Goal: Task Accomplishment & Management: Use online tool/utility

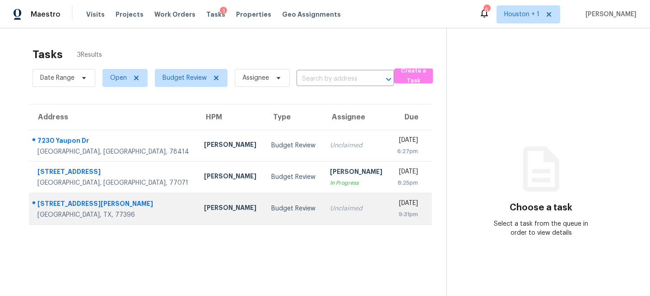
click at [197, 216] on td "[PERSON_NAME]" at bounding box center [230, 209] width 67 height 32
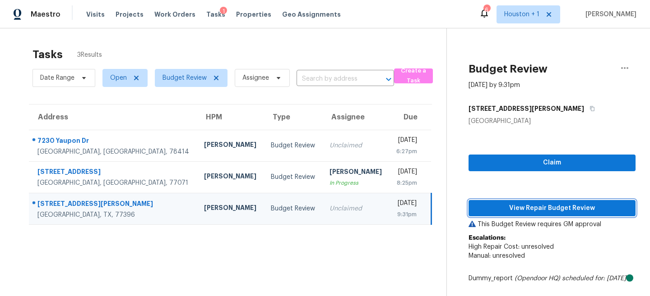
click at [545, 202] on button "View Repair Budget Review" at bounding box center [551, 208] width 167 height 17
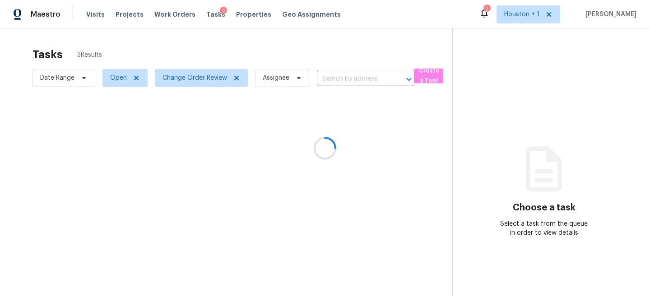
click at [121, 50] on div at bounding box center [325, 148] width 650 height 296
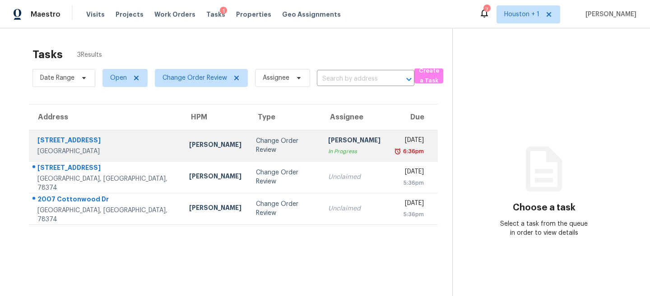
click at [249, 139] on td "Change Order Review" at bounding box center [285, 146] width 72 height 32
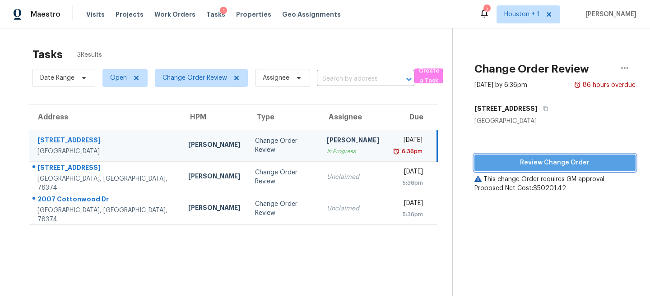
click at [535, 167] on span "Review Change Order" at bounding box center [554, 162] width 147 height 11
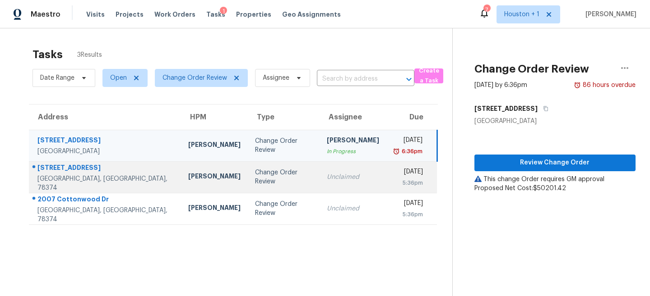
click at [248, 164] on td "Change Order Review" at bounding box center [284, 178] width 72 height 32
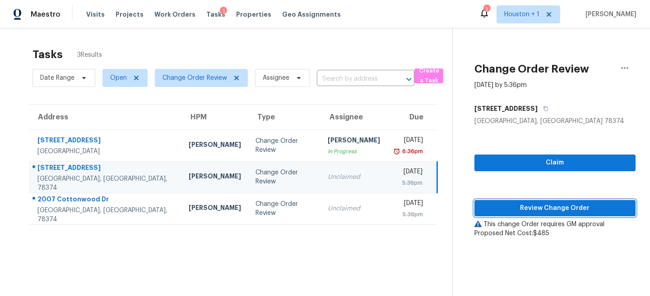
click at [559, 207] on span "Review Change Order" at bounding box center [554, 208] width 147 height 11
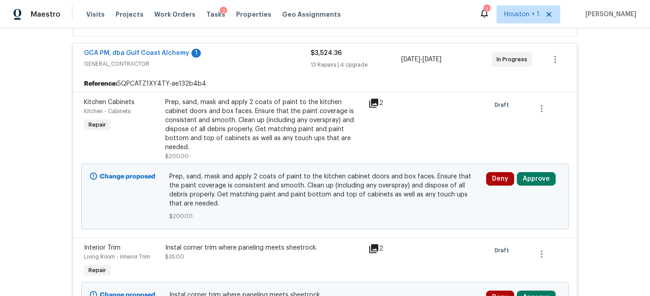
scroll to position [203, 0]
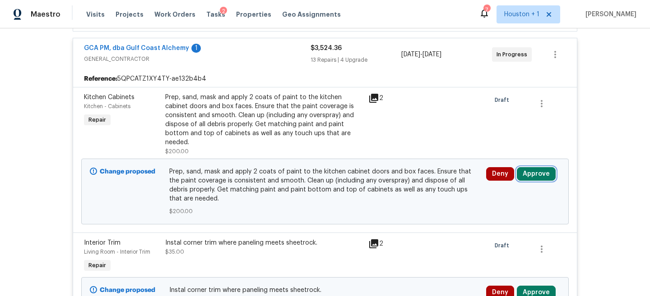
click at [540, 170] on button "Approve" at bounding box center [536, 174] width 39 height 14
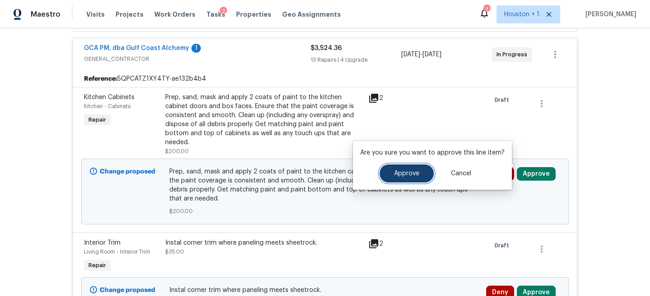
click at [386, 175] on button "Approve" at bounding box center [406, 174] width 54 height 18
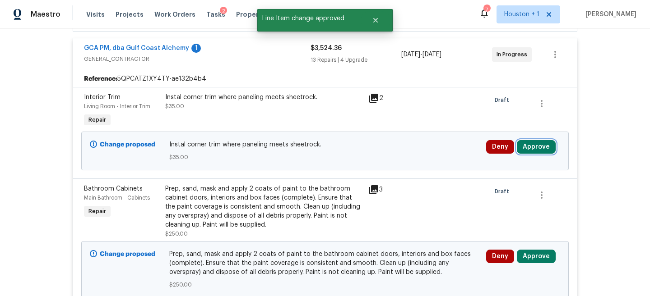
click at [528, 153] on button "Approve" at bounding box center [536, 147] width 39 height 14
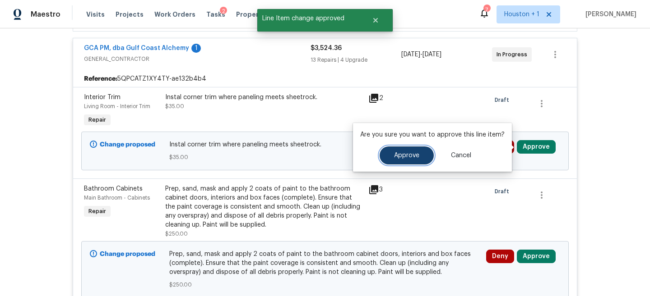
click at [384, 156] on button "Approve" at bounding box center [406, 156] width 54 height 18
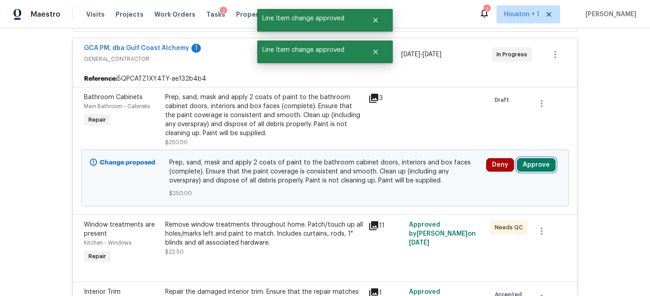
click at [541, 166] on button "Approve" at bounding box center [536, 165] width 39 height 14
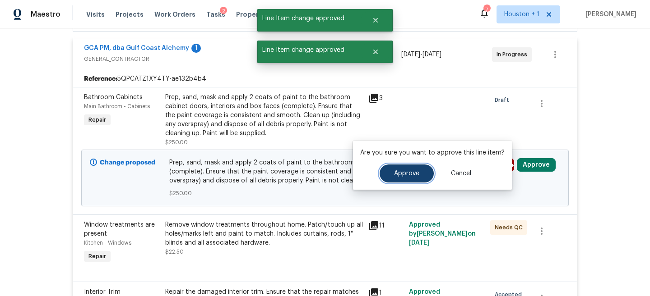
click at [394, 175] on span "Approve" at bounding box center [406, 174] width 25 height 7
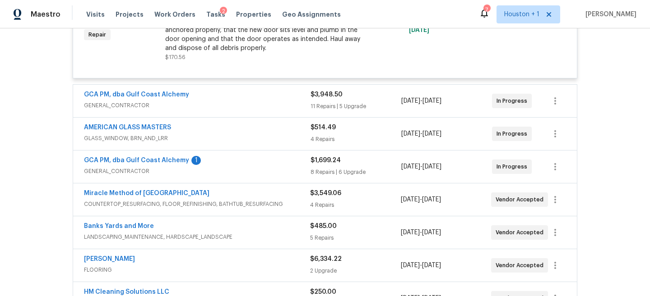
scroll to position [1272, 0]
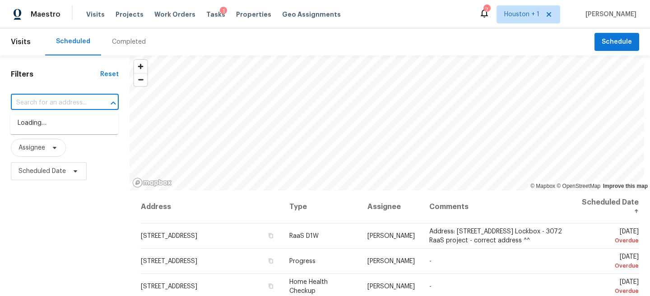
click at [61, 107] on input "text" at bounding box center [52, 103] width 83 height 14
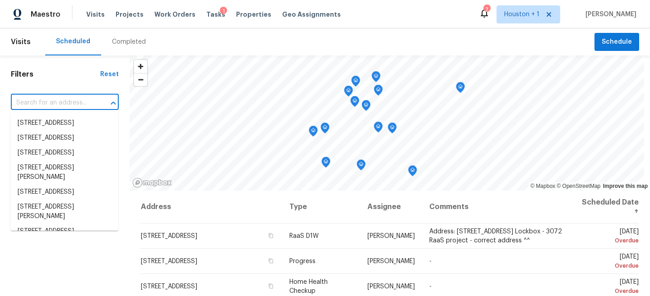
paste input "8125 Saint Louis St, Houston, TX 77028"
type input "8125 Saint Louis St, Houston, TX 77028"
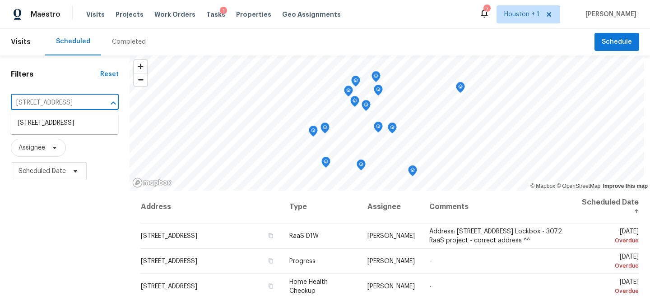
click at [53, 113] on ul "8125 Saint Louis St, Houston, TX 77028" at bounding box center [64, 123] width 108 height 22
click at [54, 123] on li "8125 Saint Louis St, Houston, TX 77028" at bounding box center [64, 123] width 108 height 15
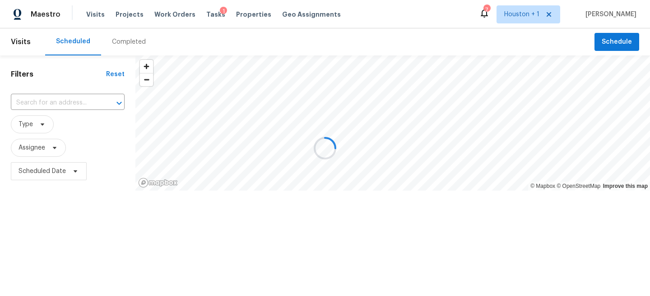
type input "8125 Saint Louis St, Houston, TX 77028"
